Goal: Information Seeking & Learning: Learn about a topic

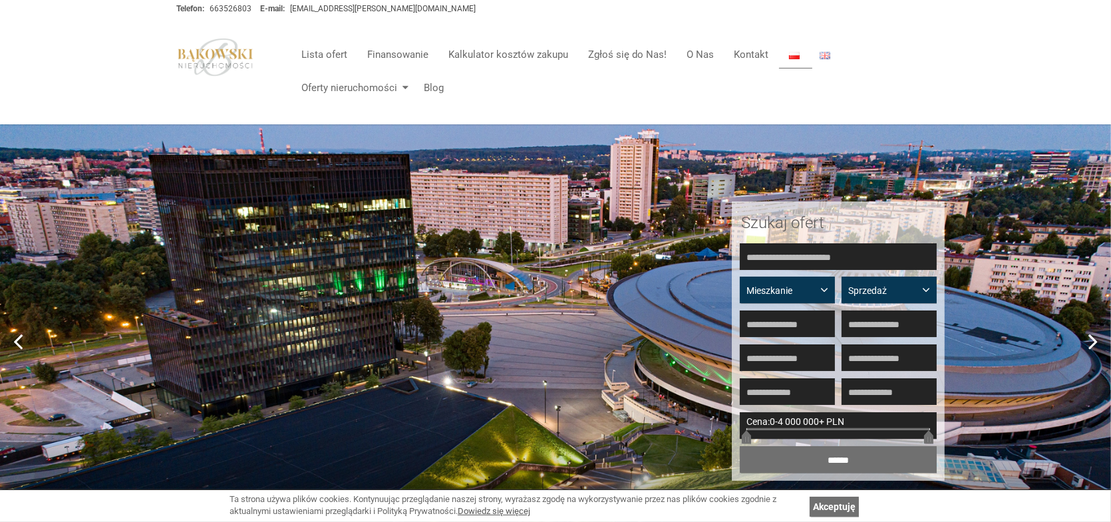
click at [942, 42] on div "Toggle navigation Lista ofert Finansowanie Kalkulator kosztów zakupu Zgłoś się …" at bounding box center [555, 71] width 779 height 106
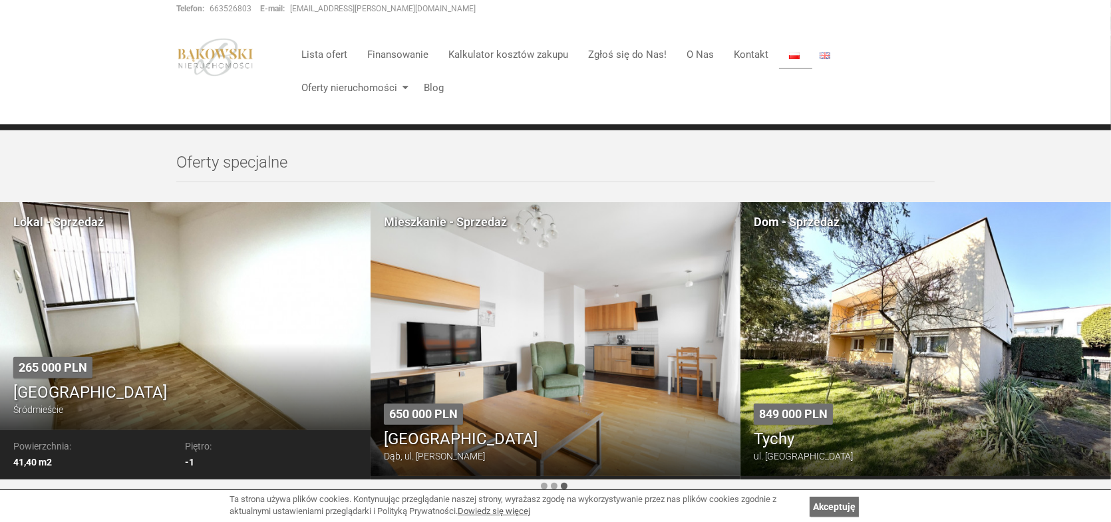
scroll to position [579, 0]
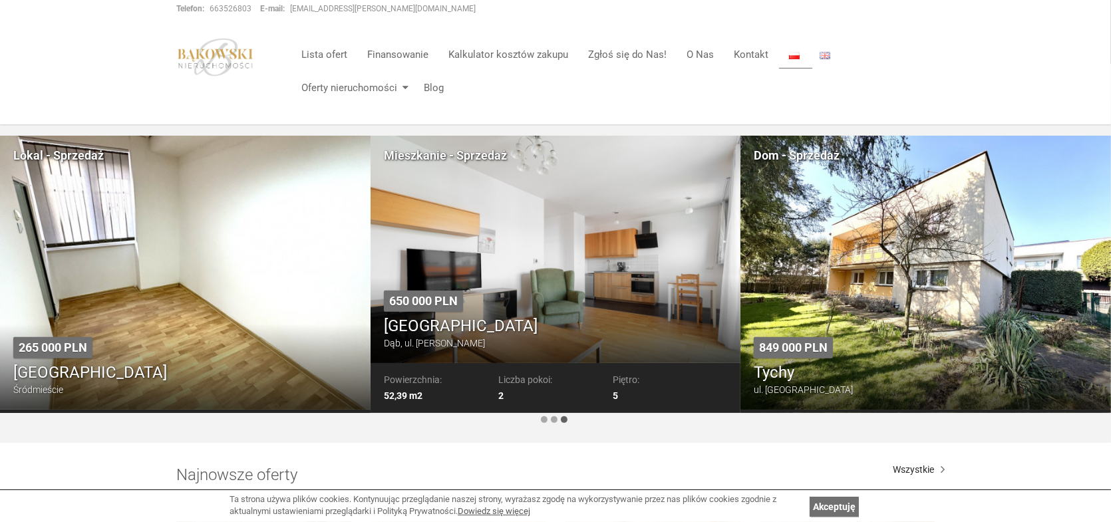
click at [517, 305] on div "650 000 PLN Katowice Dąb, ul. Johna Baildona" at bounding box center [556, 320] width 371 height 86
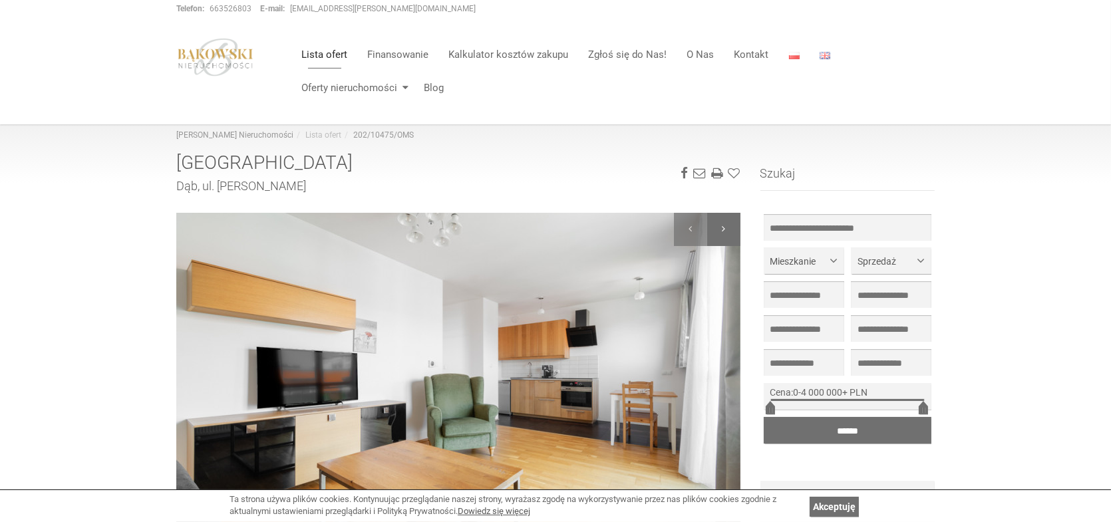
click at [731, 227] on div at bounding box center [723, 229] width 33 height 33
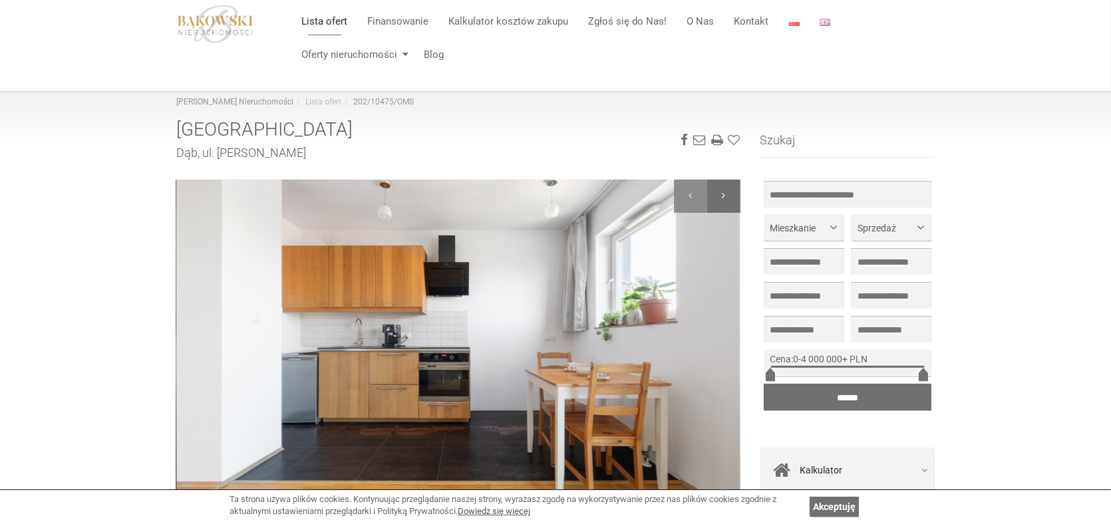
scroll to position [67, 0]
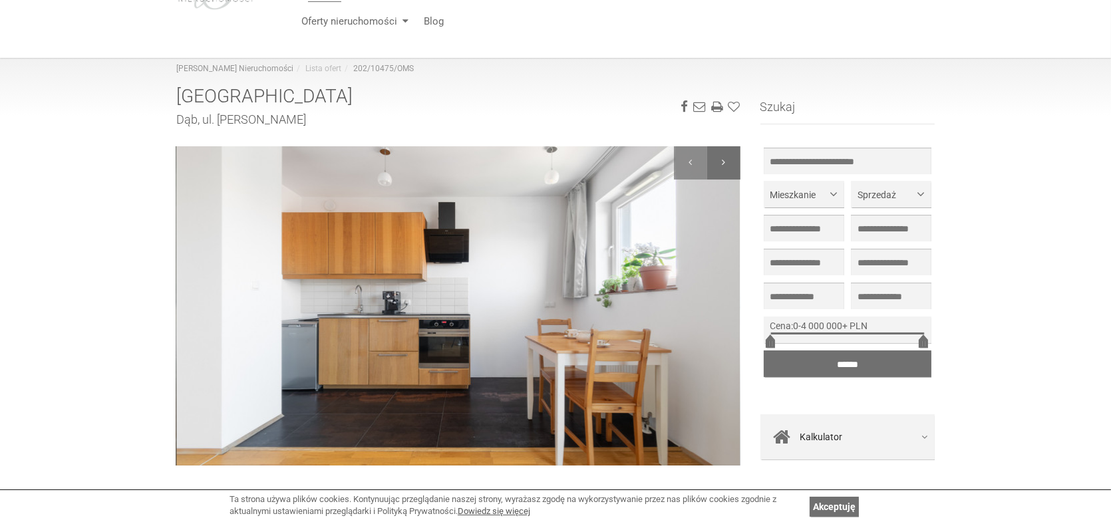
click at [725, 162] on div at bounding box center [723, 162] width 33 height 33
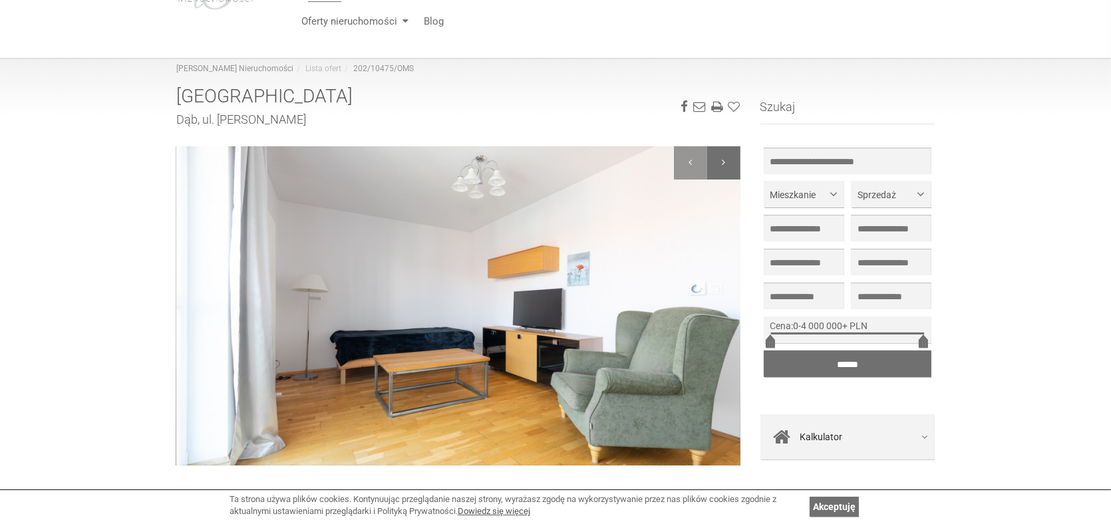
click at [725, 162] on div at bounding box center [723, 162] width 33 height 33
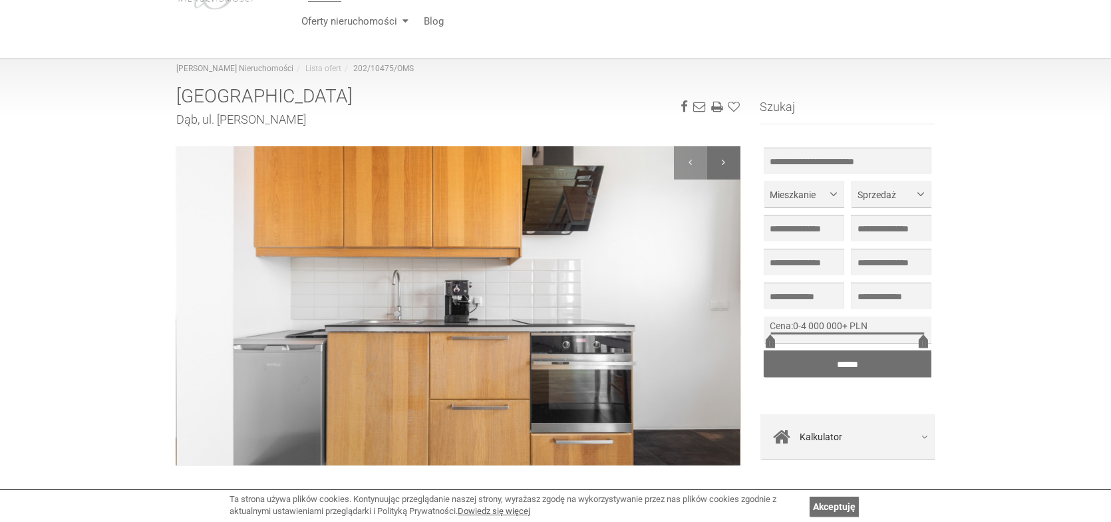
click at [725, 162] on div at bounding box center [723, 162] width 33 height 33
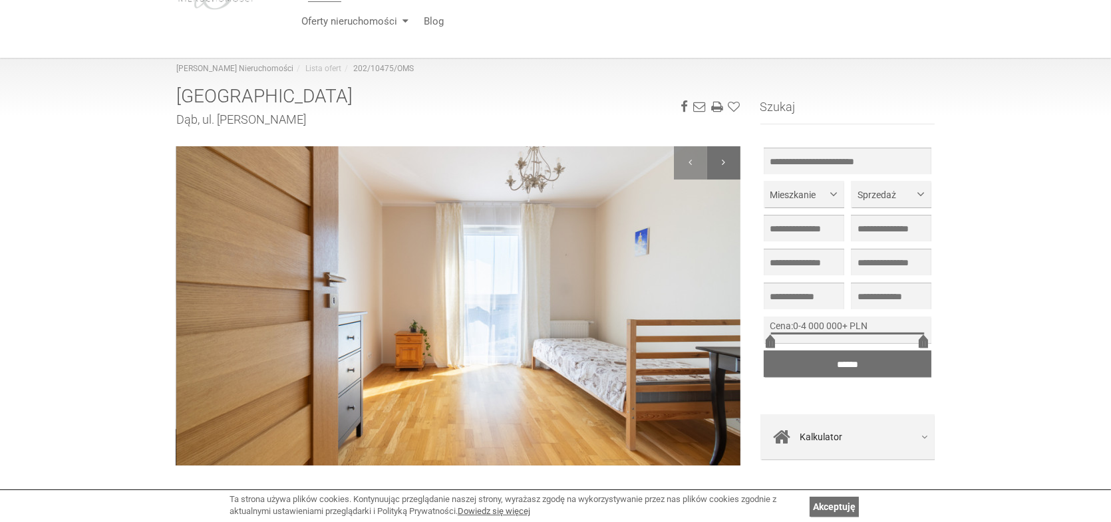
click at [725, 162] on div at bounding box center [723, 162] width 33 height 33
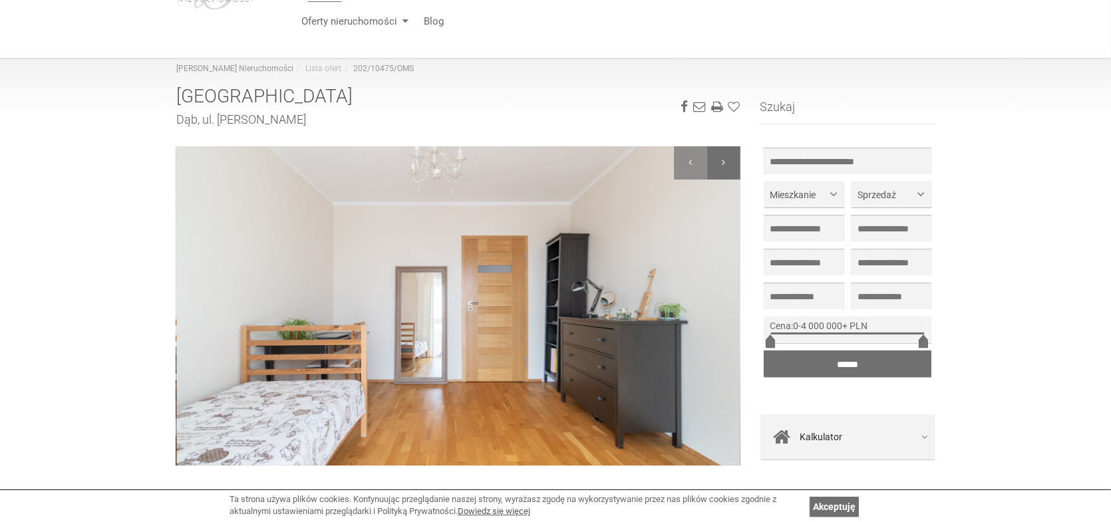
click at [725, 162] on div at bounding box center [723, 162] width 33 height 33
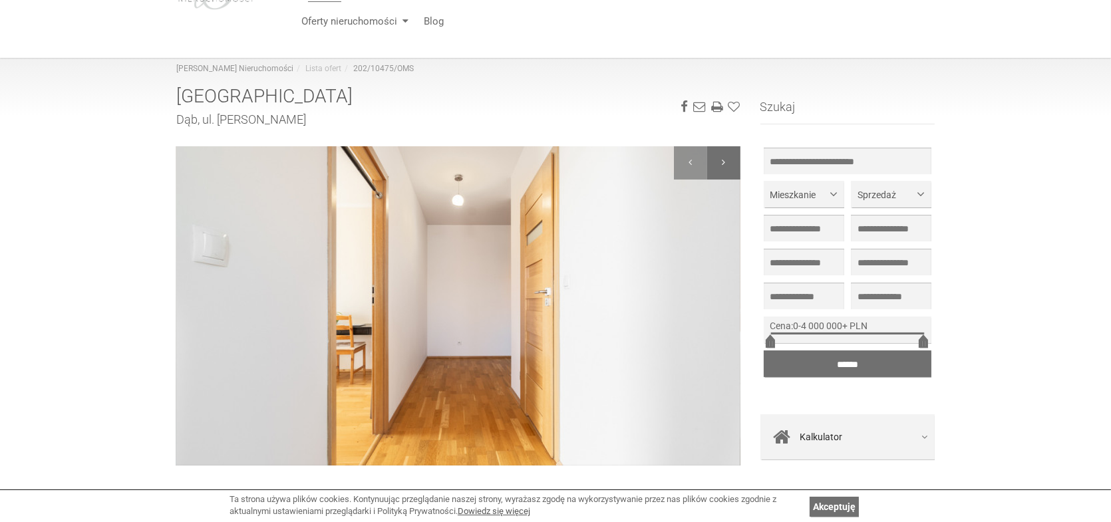
click at [725, 162] on div at bounding box center [723, 162] width 33 height 33
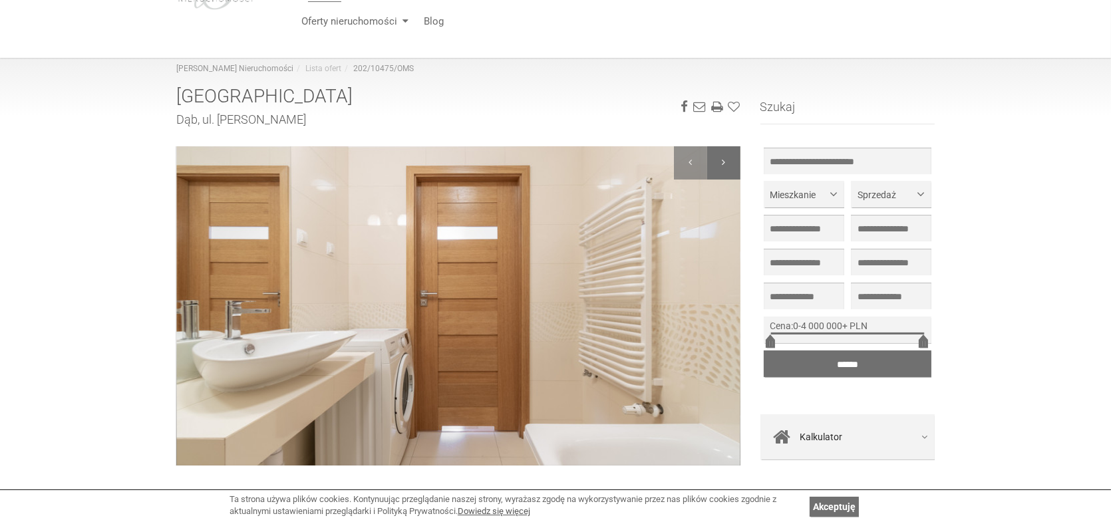
click at [725, 162] on div at bounding box center [723, 162] width 33 height 33
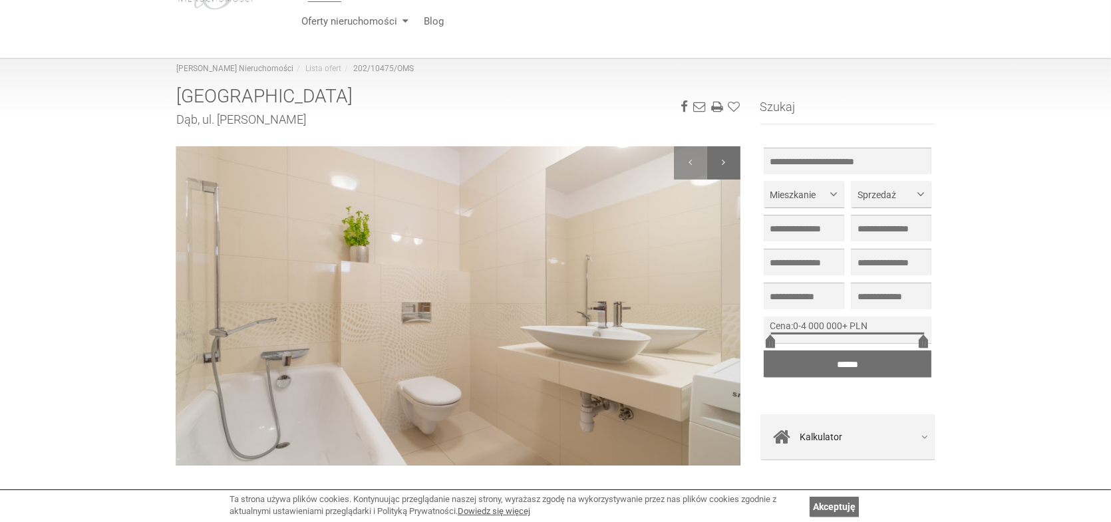
click at [725, 162] on div at bounding box center [723, 162] width 33 height 33
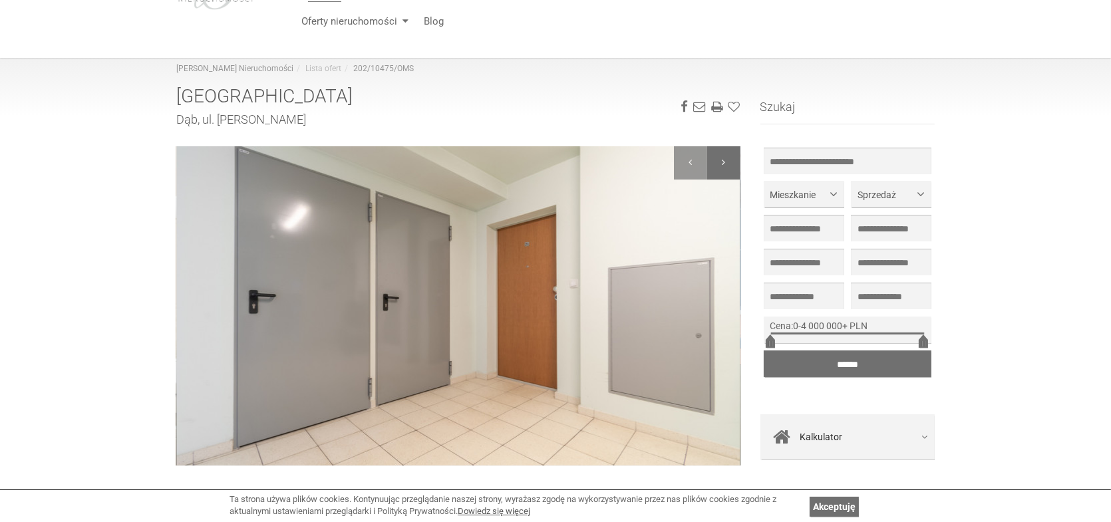
click at [725, 162] on div at bounding box center [723, 162] width 33 height 33
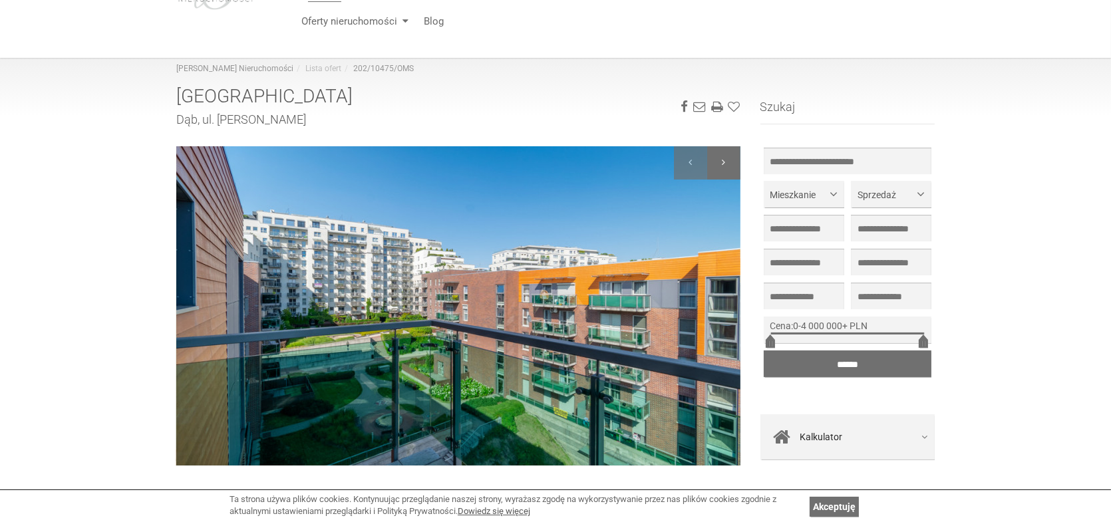
click at [725, 162] on div at bounding box center [723, 162] width 33 height 33
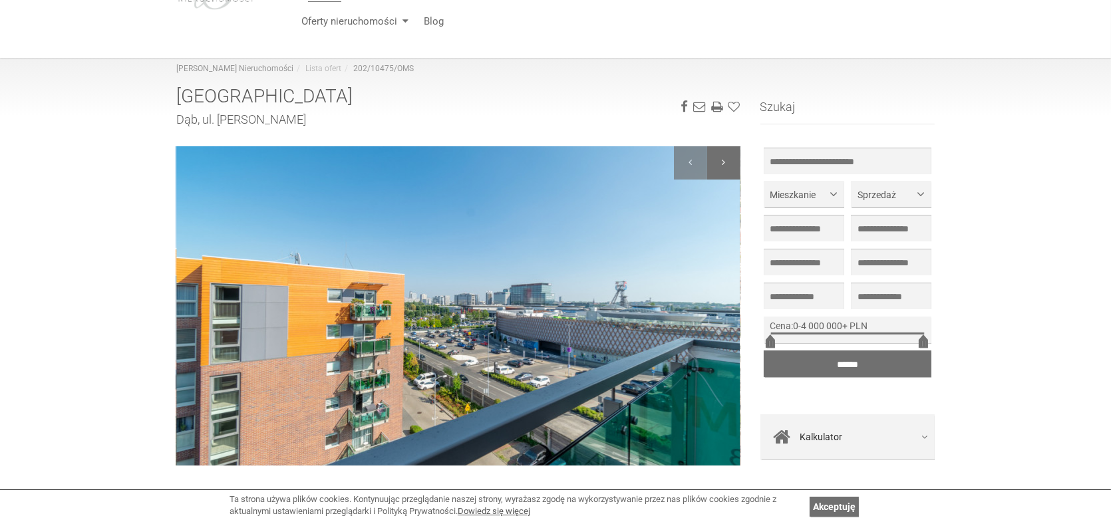
click at [725, 162] on div at bounding box center [723, 162] width 33 height 33
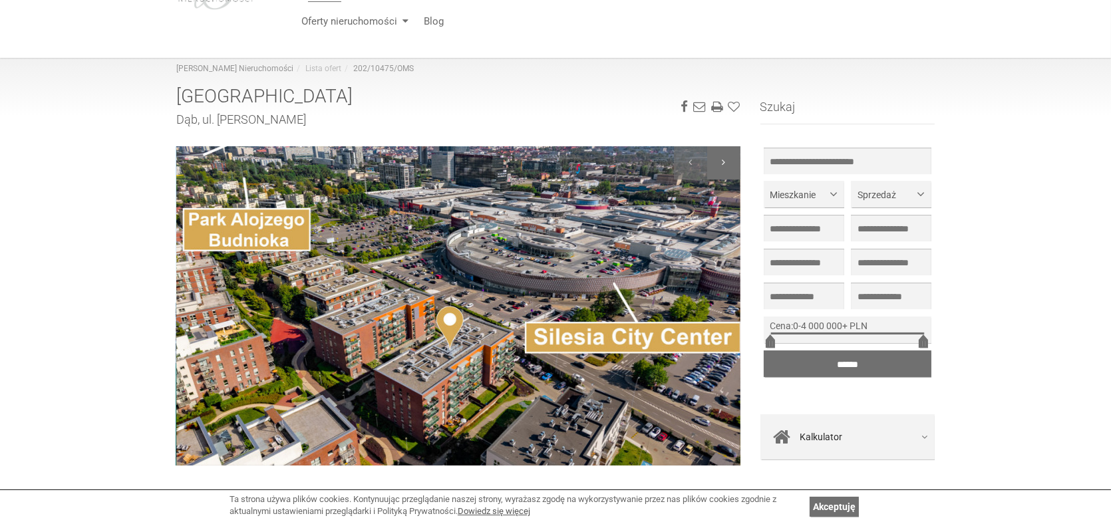
click at [725, 162] on div at bounding box center [723, 162] width 33 height 33
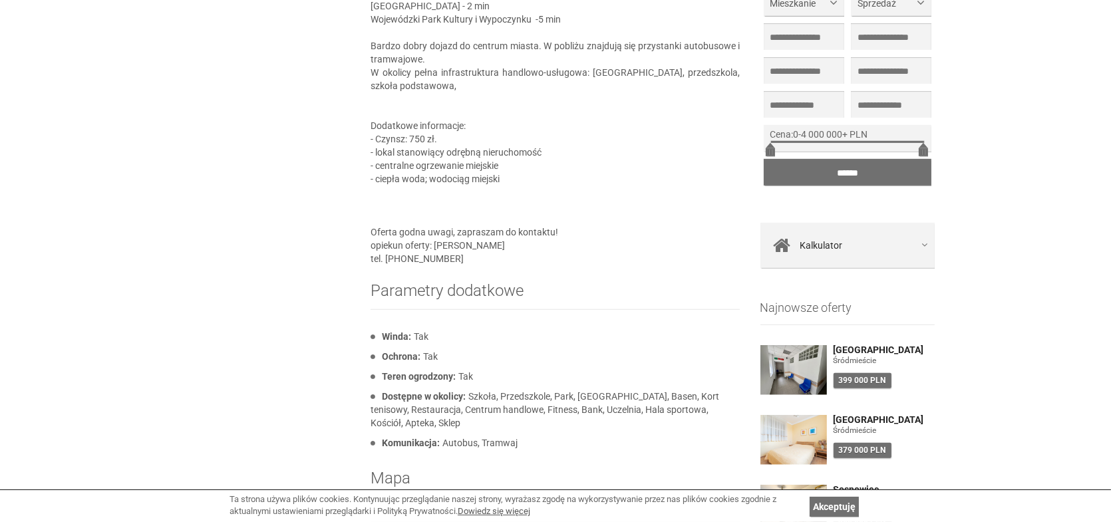
scroll to position [932, 0]
